Goal: Find specific page/section: Find specific page/section

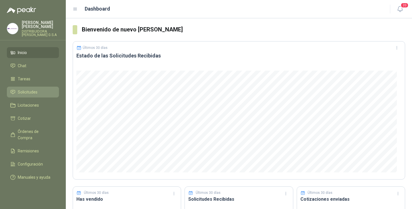
click at [33, 89] on span "Solicitudes" at bounding box center [28, 92] width 20 height 6
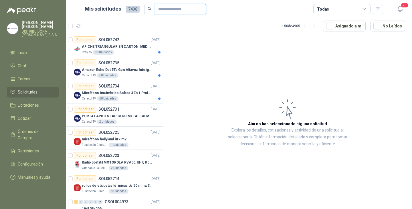
click at [168, 5] on input "text" at bounding box center [178, 9] width 40 height 10
click at [33, 148] on span "Remisiones" at bounding box center [28, 151] width 21 height 6
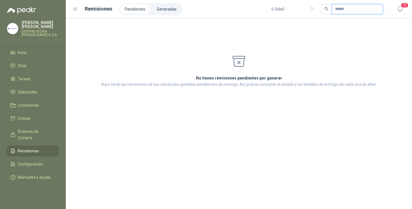
click at [336, 9] on input "text" at bounding box center [355, 9] width 40 height 10
click at [163, 6] on li "Generadas" at bounding box center [166, 9] width 29 height 10
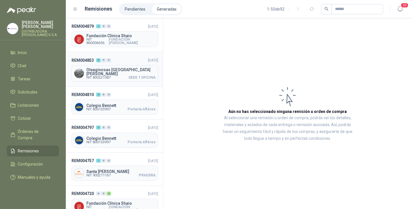
click at [103, 69] on span "Oleaginosas [GEOGRAPHIC_DATA][PERSON_NAME]" at bounding box center [121, 72] width 69 height 8
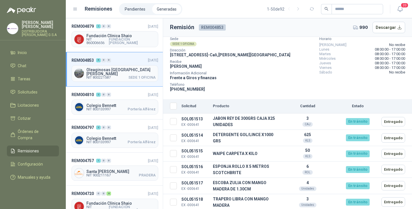
scroll to position [34, 0]
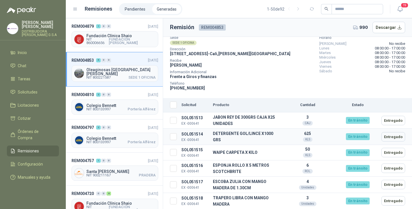
click at [237, 133] on td "DETERGENTE GOL/LINCE X1000 GRS" at bounding box center [245, 137] width 68 height 16
